Goal: Entertainment & Leisure: Consume media (video, audio)

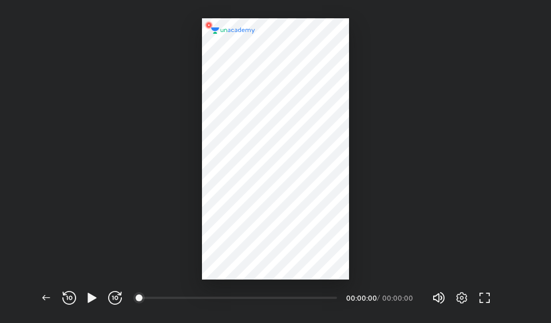
scroll to position [323, 551]
click at [86, 299] on icon "button" at bounding box center [92, 298] width 14 height 14
click at [460, 295] on icon "button" at bounding box center [462, 297] width 11 height 11
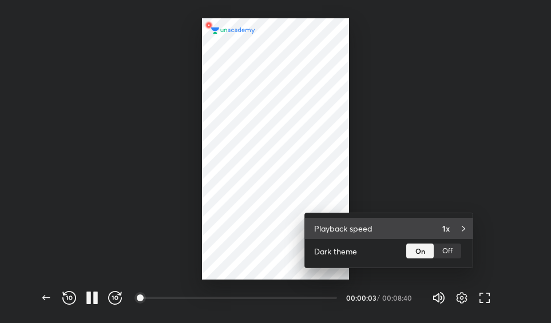
click at [438, 229] on div "Playback speed 1x" at bounding box center [389, 228] width 168 height 21
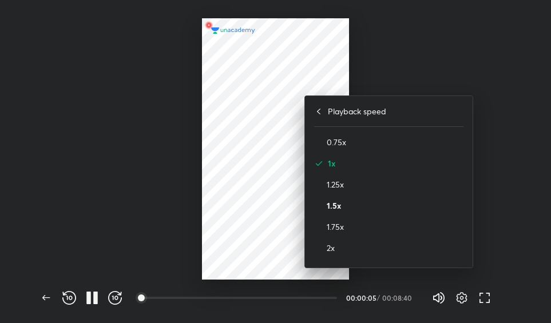
click at [391, 200] on h4 "1.5x" at bounding box center [395, 206] width 137 height 12
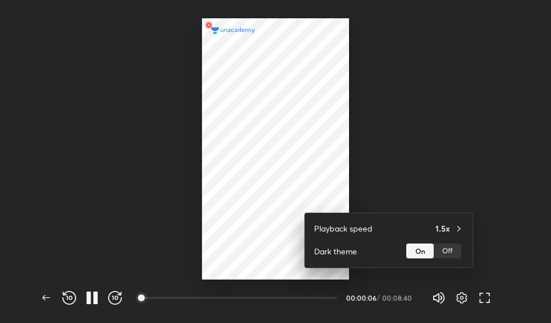
click at [126, 216] on div at bounding box center [275, 161] width 551 height 323
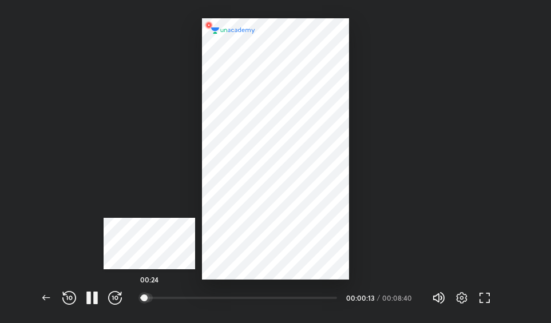
click at [149, 298] on div at bounding box center [148, 298] width 9 height 9
click at [155, 296] on div at bounding box center [153, 298] width 9 height 9
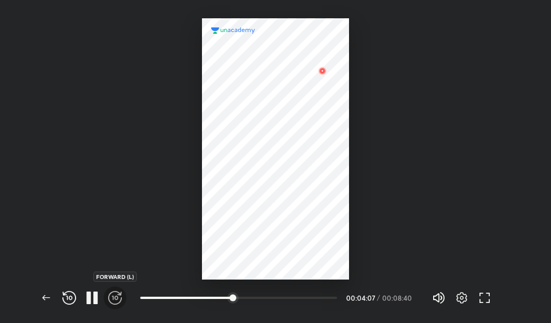
click at [108, 299] on icon "button" at bounding box center [115, 298] width 14 height 14
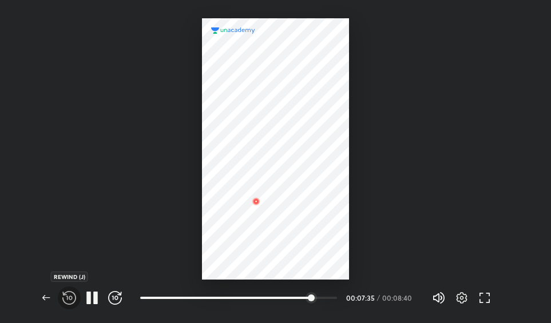
click at [76, 289] on button "button" at bounding box center [69, 298] width 23 height 23
click at [457, 296] on icon "button" at bounding box center [462, 297] width 11 height 11
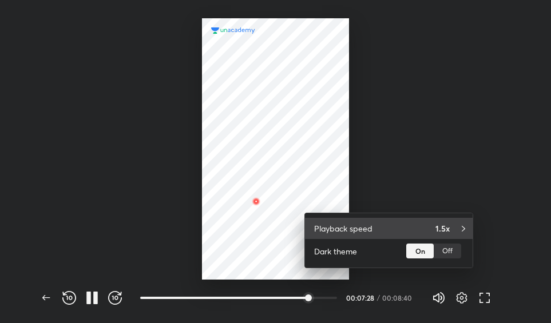
click at [453, 232] on div "1.5x" at bounding box center [450, 229] width 28 height 12
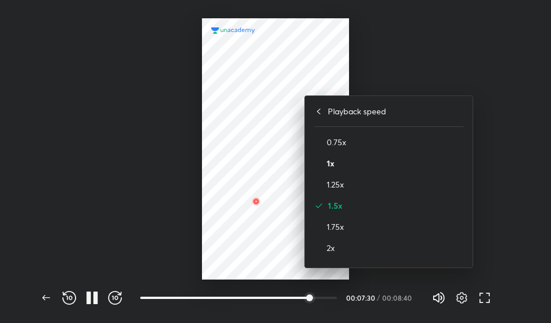
click at [417, 163] on h4 "1x" at bounding box center [395, 163] width 137 height 12
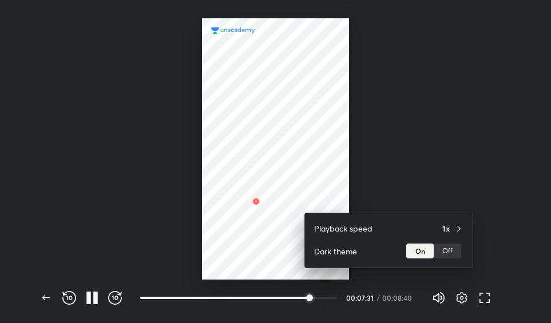
click at [255, 164] on div at bounding box center [275, 161] width 551 height 323
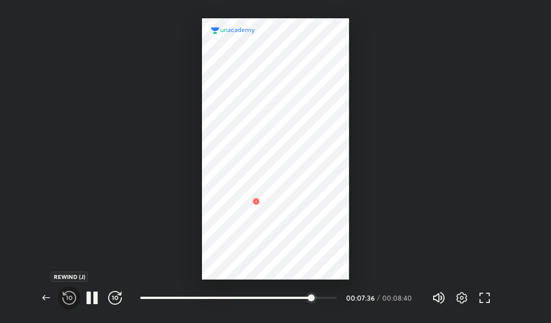
click at [69, 303] on icon "button" at bounding box center [69, 298] width 14 height 14
